Goal: Information Seeking & Learning: Learn about a topic

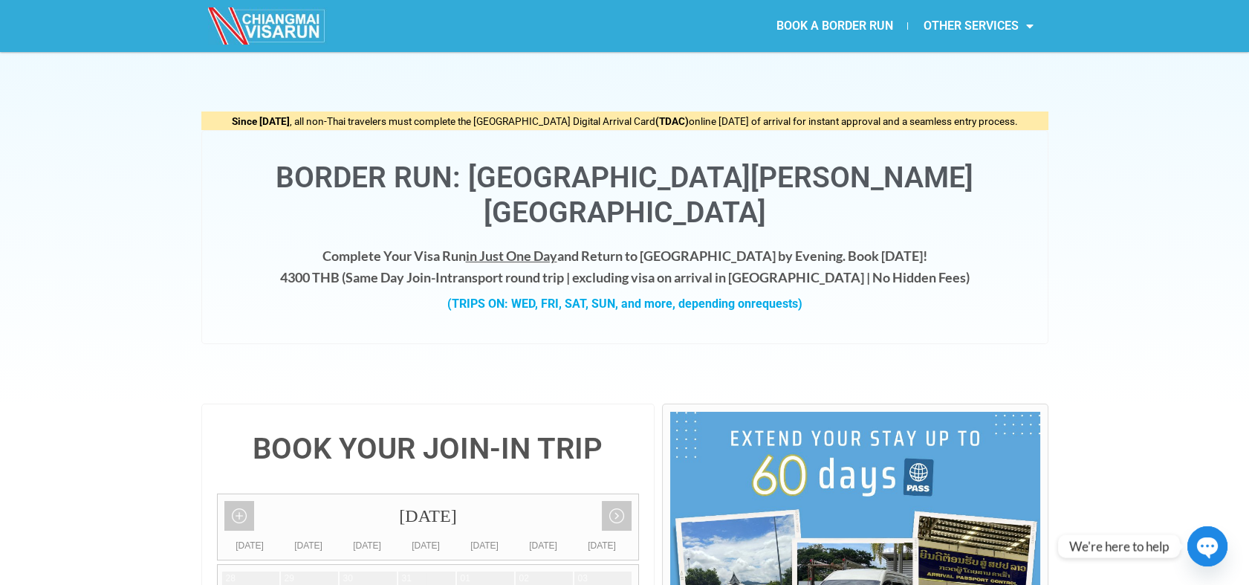
drag, startPoint x: 801, startPoint y: 8, endPoint x: 125, endPoint y: 187, distance: 699.2
click at [125, 187] on div "Since [DATE] , all non-Thai travelers must complete the [GEOGRAPHIC_DATA] Digit…" at bounding box center [624, 227] width 1249 height 351
